Goal: Transaction & Acquisition: Purchase product/service

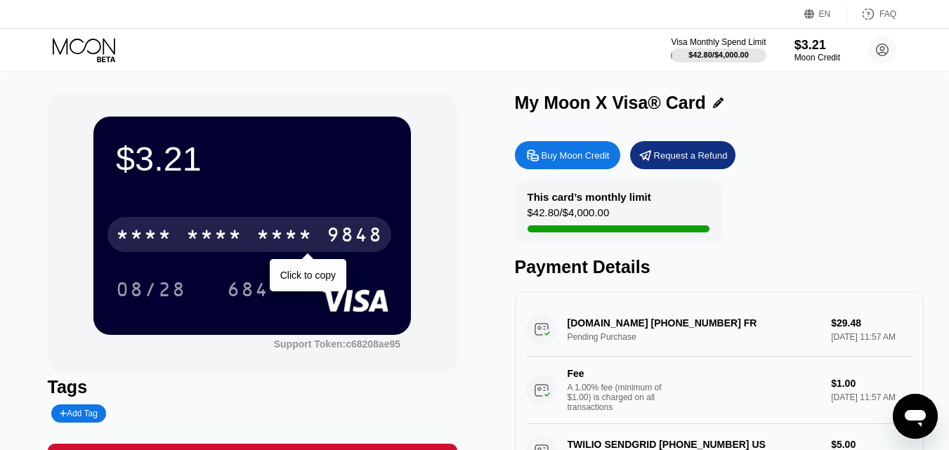
click at [252, 247] on div "* * * * * * * * * * * * 9848" at bounding box center [249, 234] width 284 height 35
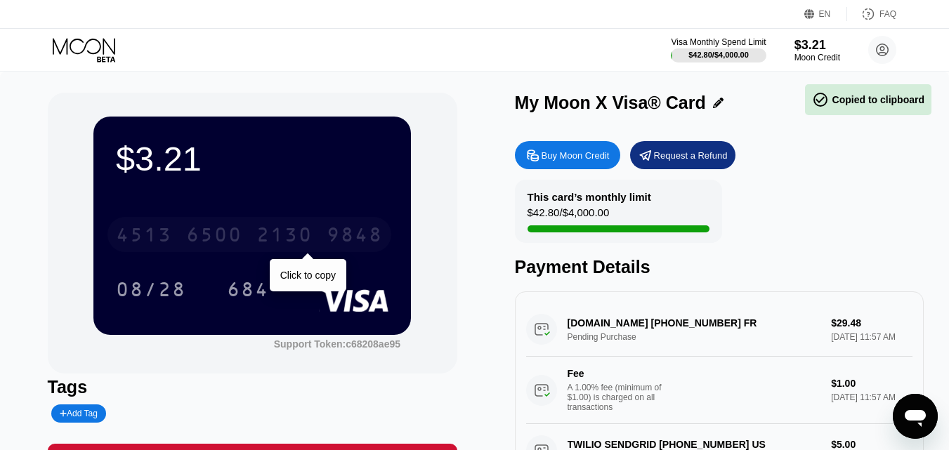
click at [316, 237] on div "[CREDIT_CARD_NUMBER]" at bounding box center [249, 234] width 284 height 35
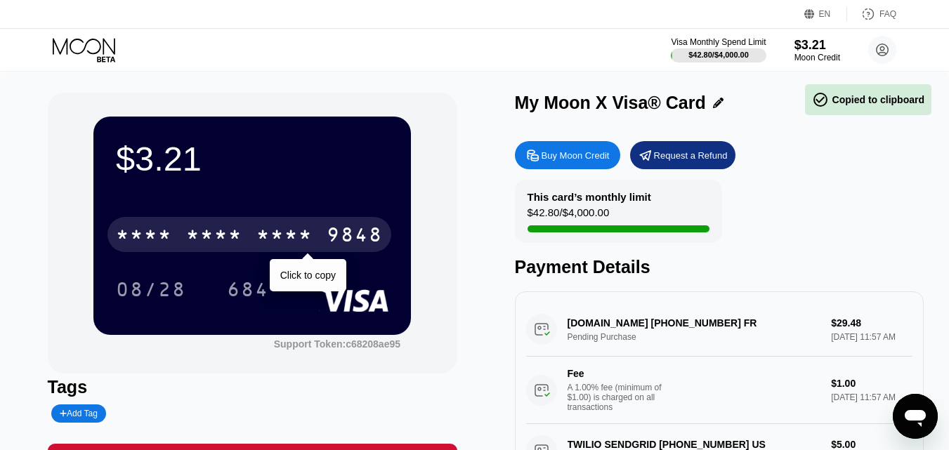
click at [316, 237] on div "* * * * * * * * * * * * 9848" at bounding box center [249, 234] width 284 height 35
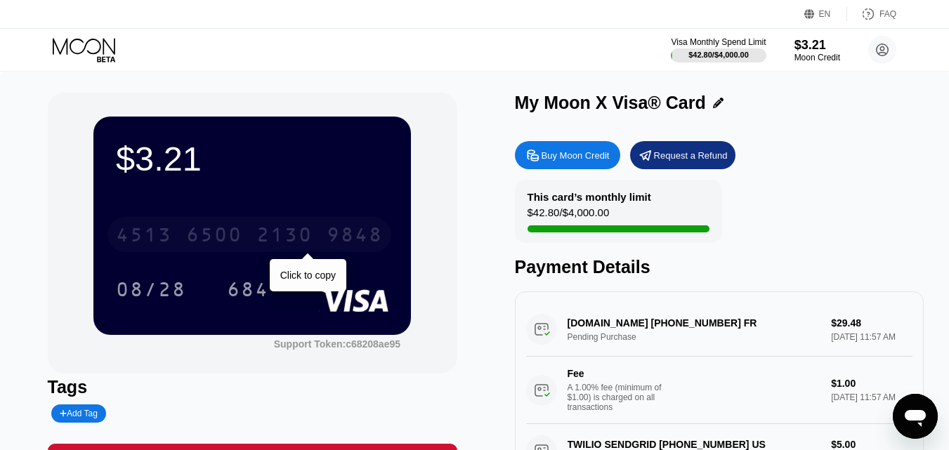
click at [330, 241] on div "9848" at bounding box center [355, 236] width 56 height 22
click at [310, 231] on div "* * * *" at bounding box center [284, 236] width 56 height 22
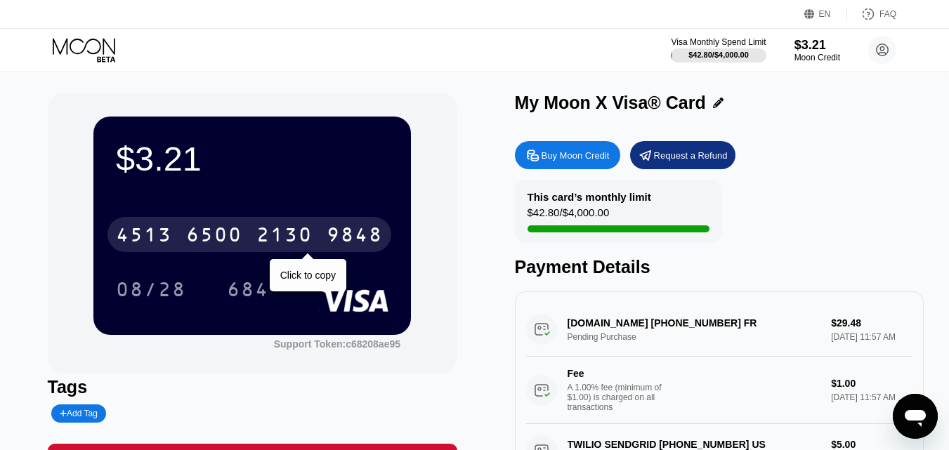
drag, startPoint x: 310, startPoint y: 231, endPoint x: 271, endPoint y: 239, distance: 39.4
click at [271, 239] on div "2130" at bounding box center [284, 236] width 56 height 22
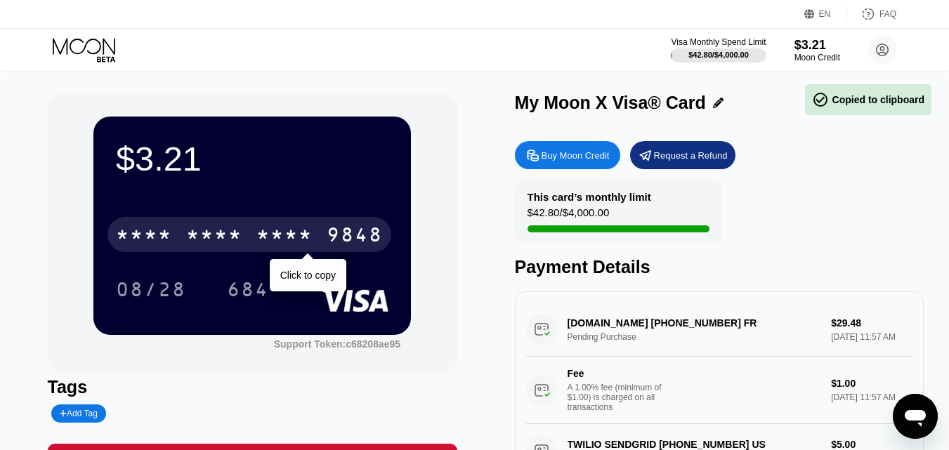
click at [248, 233] on div "* * * * * * * * * * * * 9848" at bounding box center [249, 234] width 284 height 35
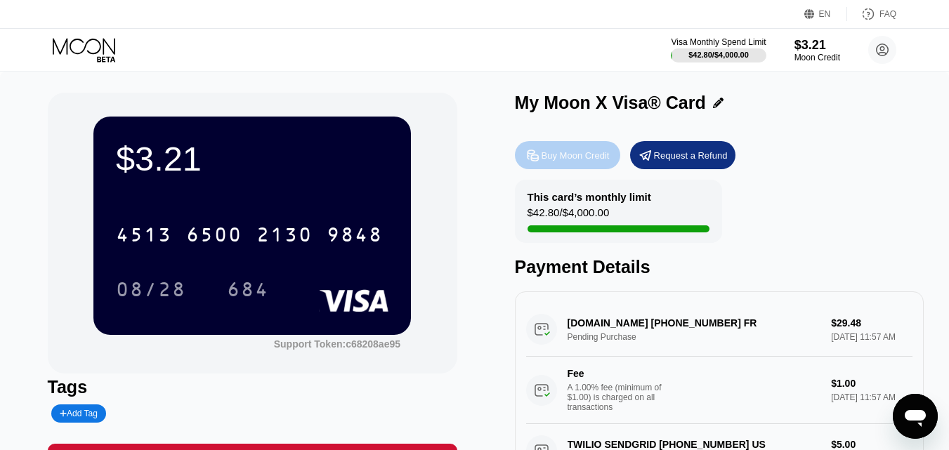
click at [589, 156] on div "Buy Moon Credit" at bounding box center [576, 156] width 68 height 12
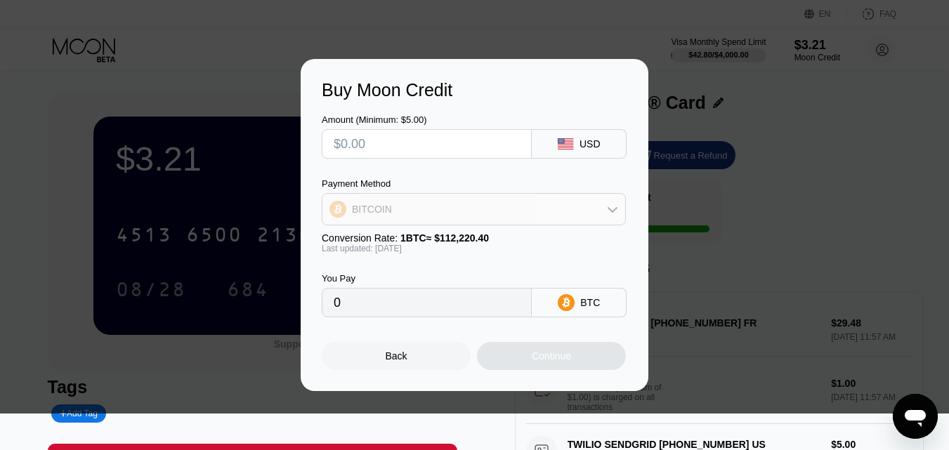
click at [580, 219] on div "BITCOIN" at bounding box center [473, 209] width 303 height 28
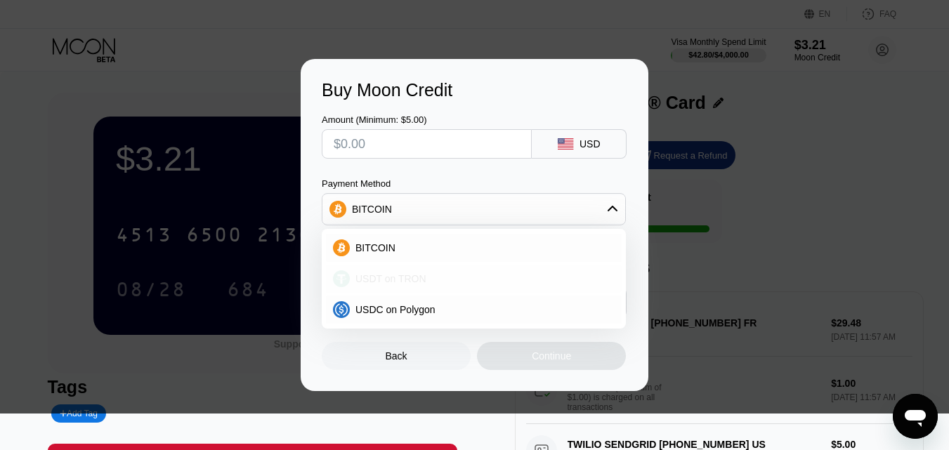
click at [457, 283] on div "USDT on TRON" at bounding box center [482, 278] width 265 height 11
type input "0.00"
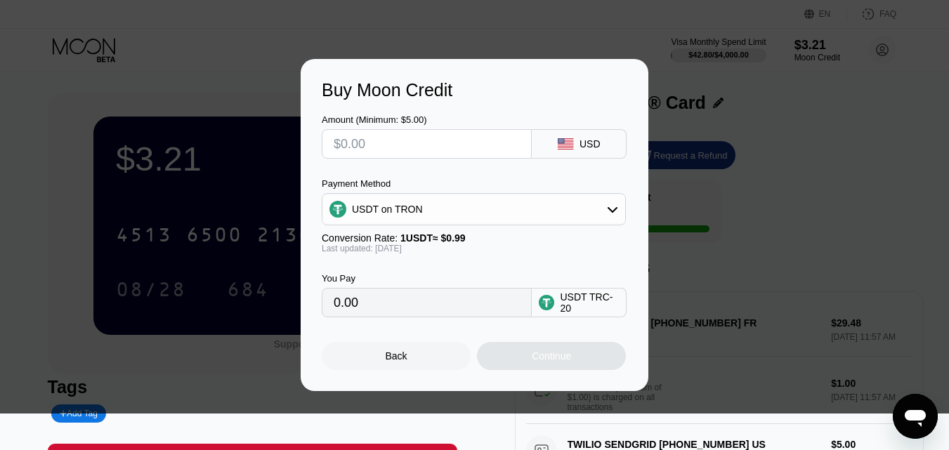
click at [427, 143] on input "text" at bounding box center [427, 144] width 186 height 28
type input "$2"
type input "2.02"
type input "$20"
type input "20.20"
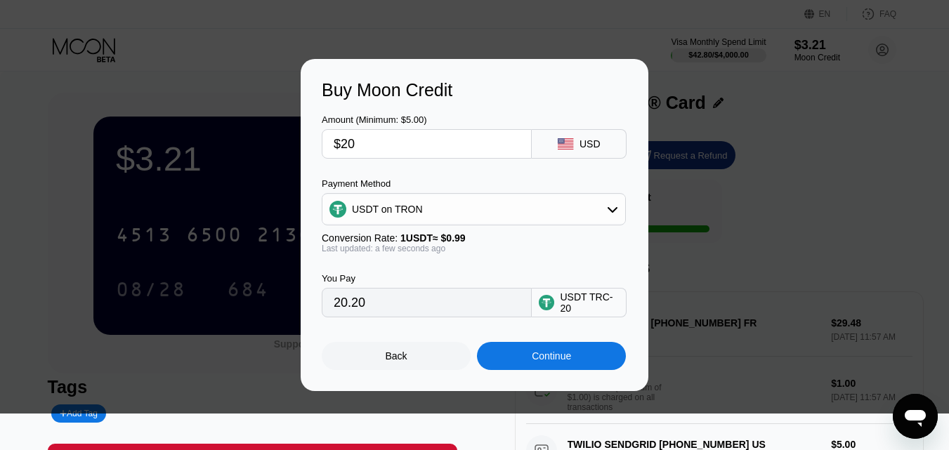
type input "$20"
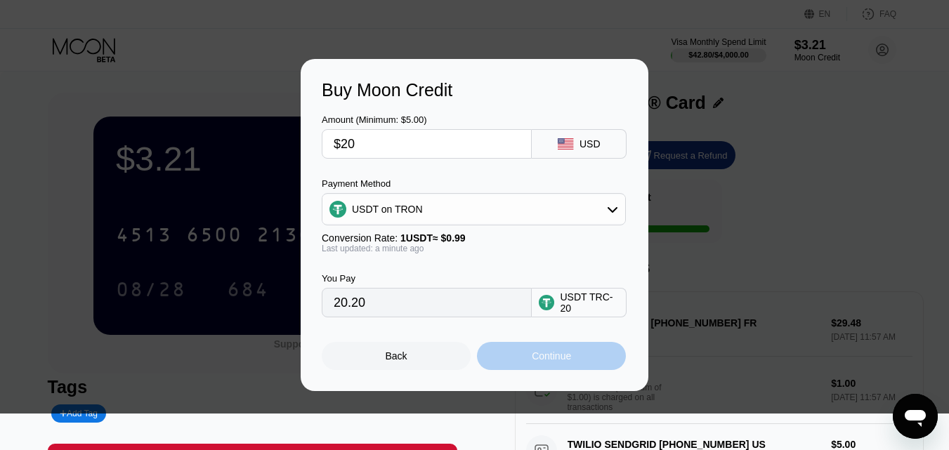
click at [553, 362] on div "Continue" at bounding box center [551, 356] width 39 height 11
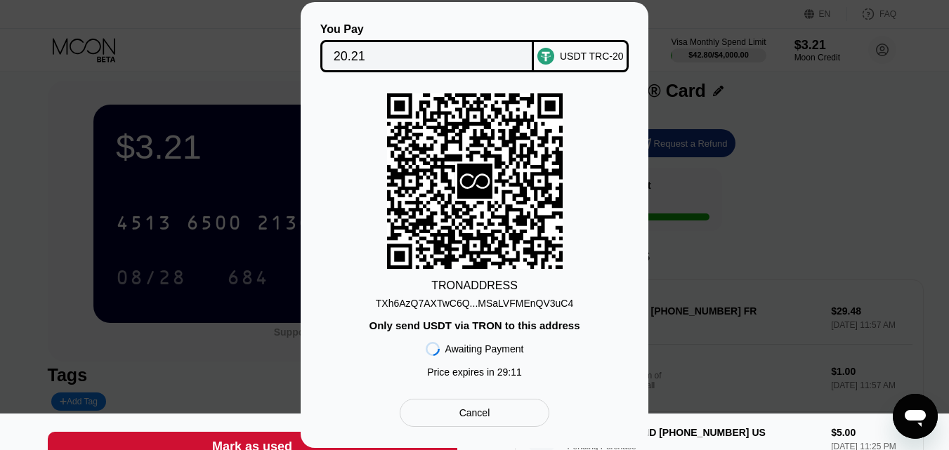
scroll to position [8, 0]
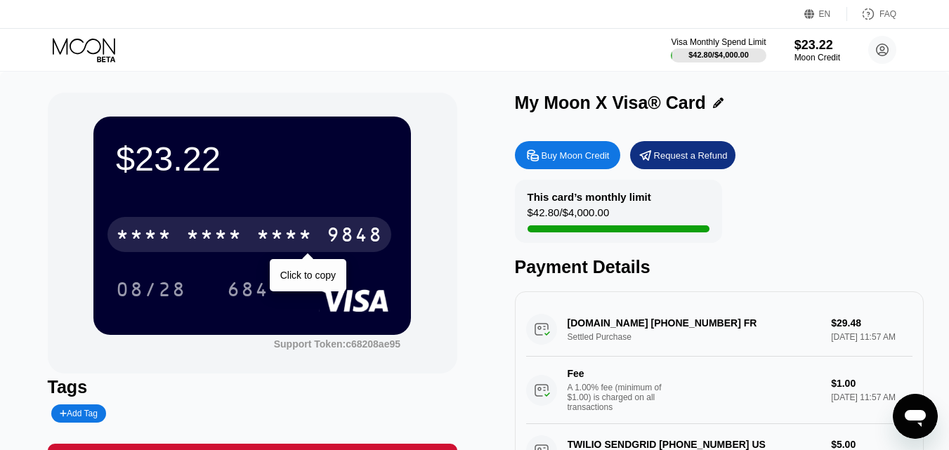
click at [334, 239] on div "9848" at bounding box center [355, 236] width 56 height 22
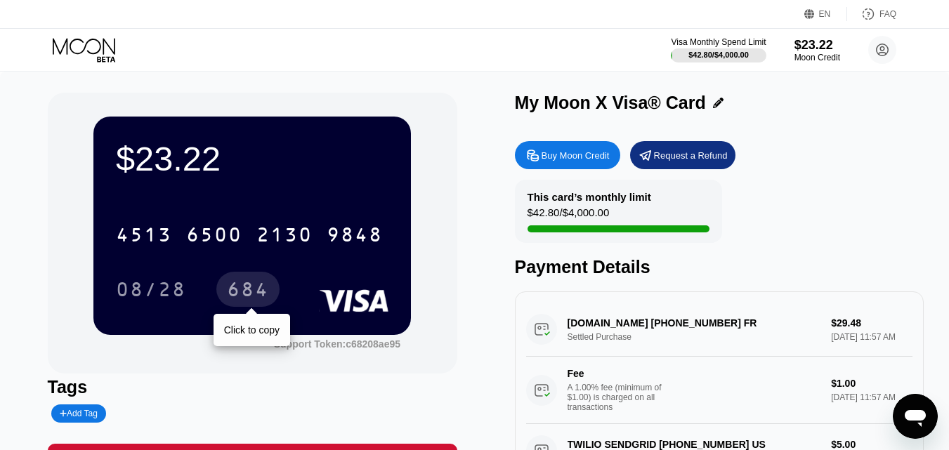
click at [250, 291] on div "684" at bounding box center [248, 291] width 42 height 22
